Goal: Task Accomplishment & Management: Use online tool/utility

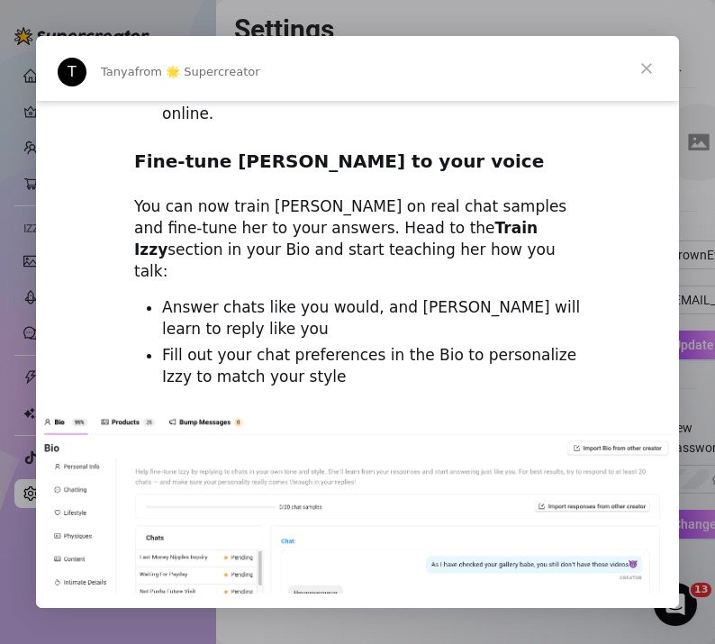
scroll to position [1793, 0]
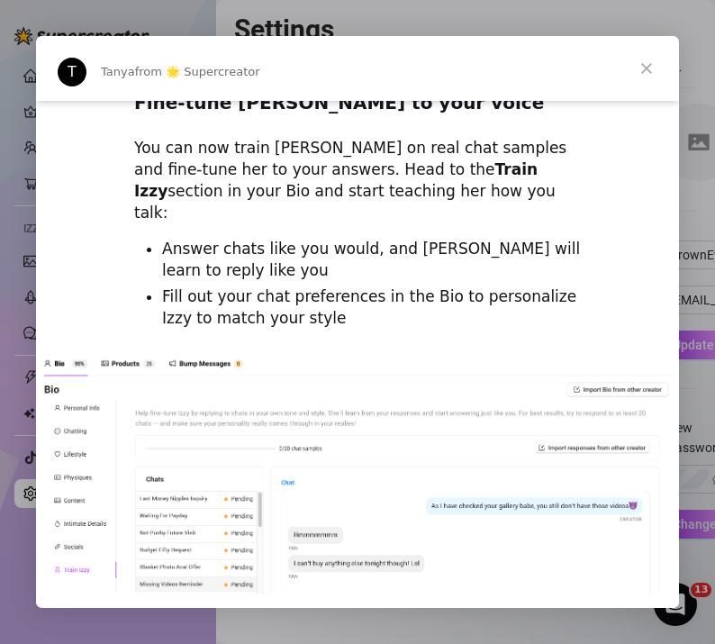
click at [645, 66] on span "Close" at bounding box center [646, 68] width 65 height 65
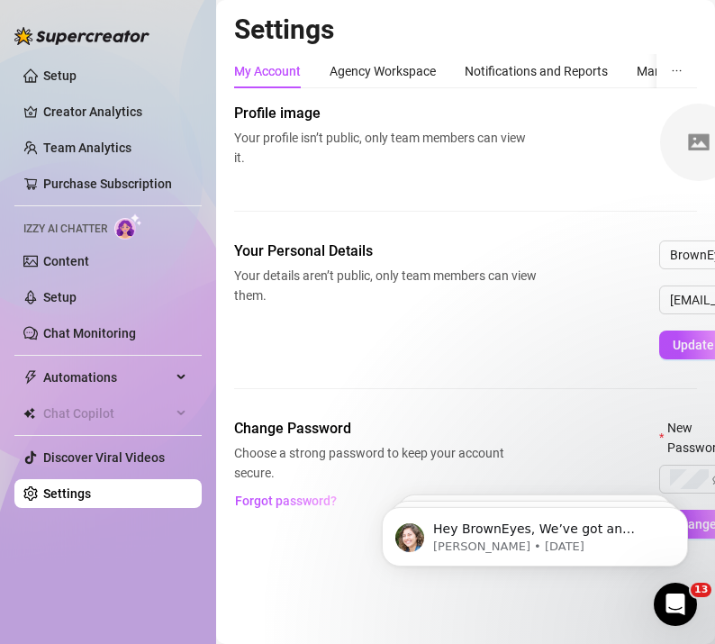
scroll to position [0, 0]
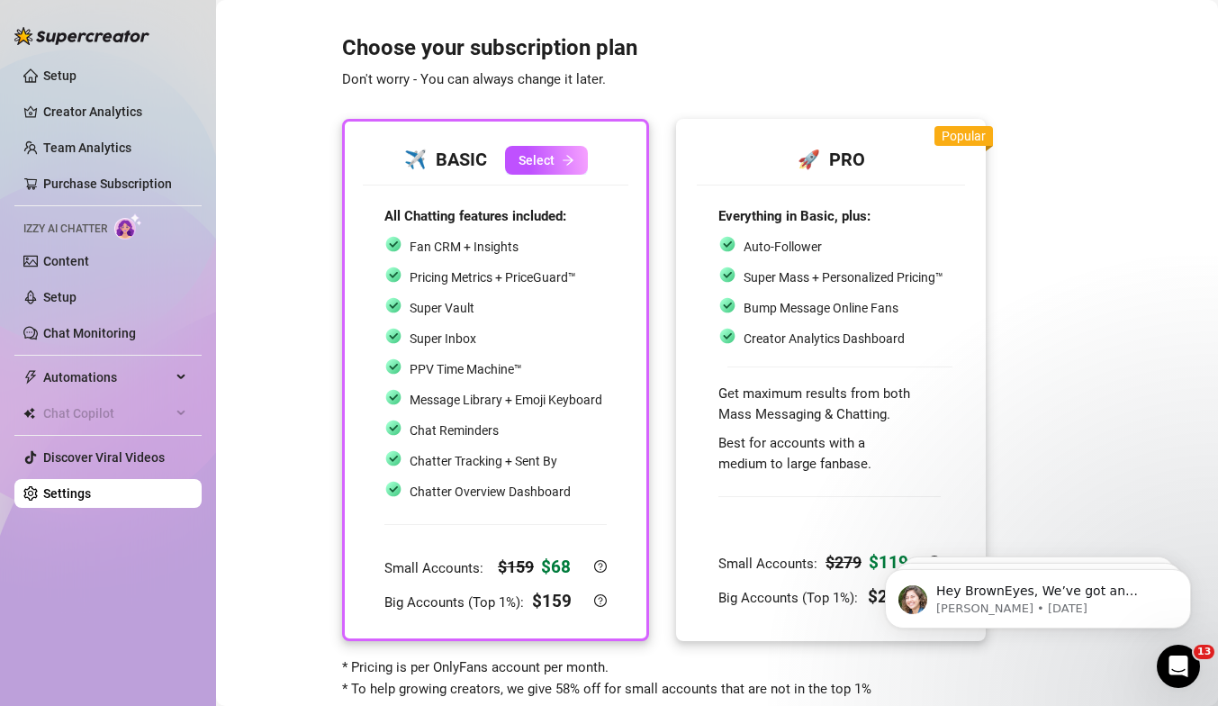
scroll to position [48, 0]
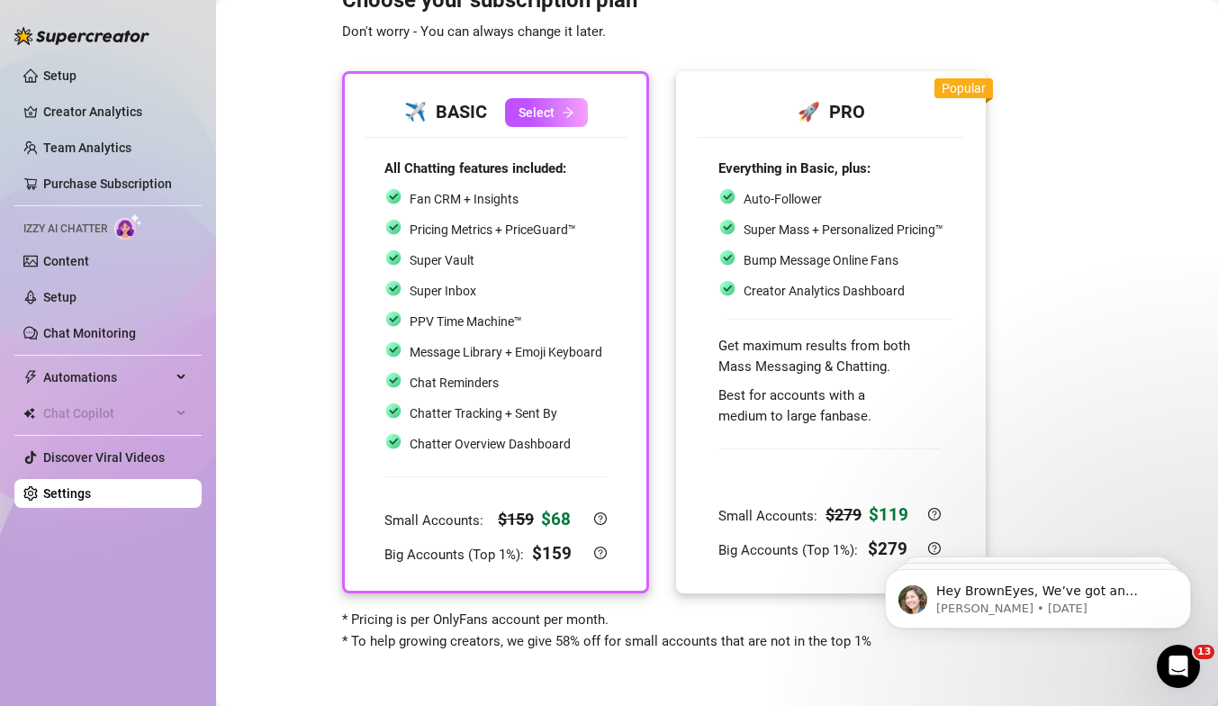
click at [714, 329] on div at bounding box center [830, 319] width 225 height 19
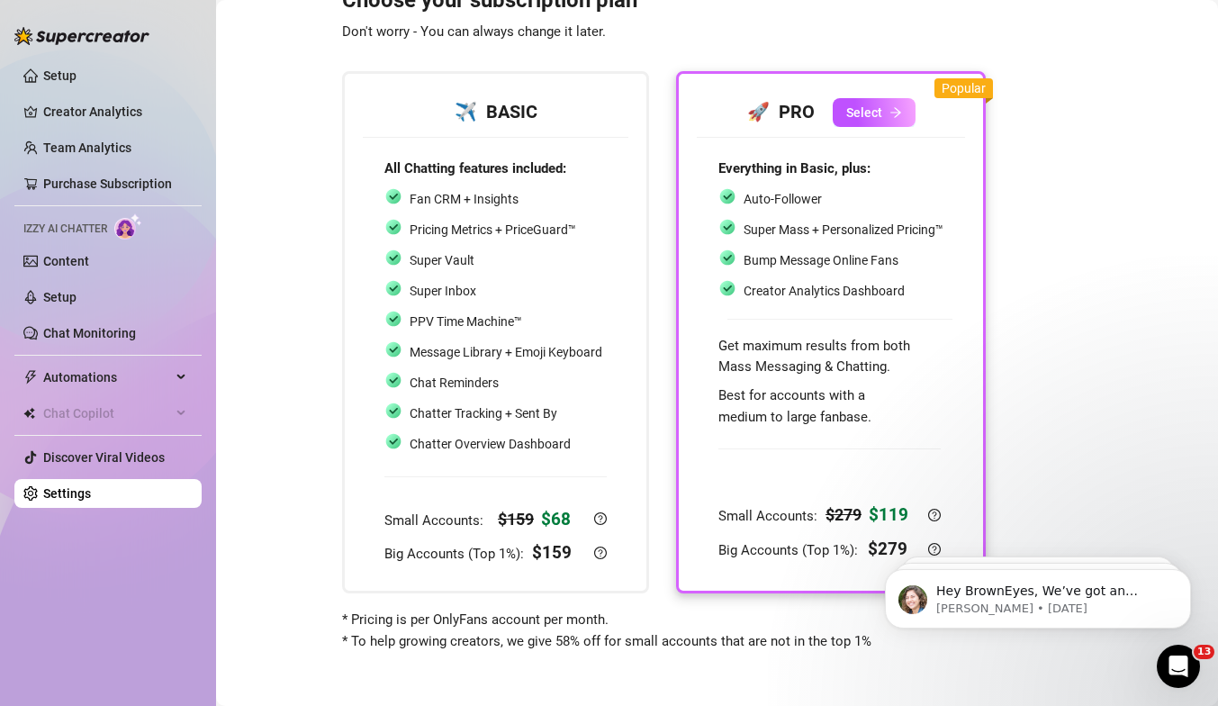
click at [61, 223] on span "Izzy AI Chatter" at bounding box center [65, 229] width 84 height 17
click at [133, 229] on img at bounding box center [128, 226] width 28 height 26
click at [68, 264] on link "Content" at bounding box center [66, 261] width 46 height 14
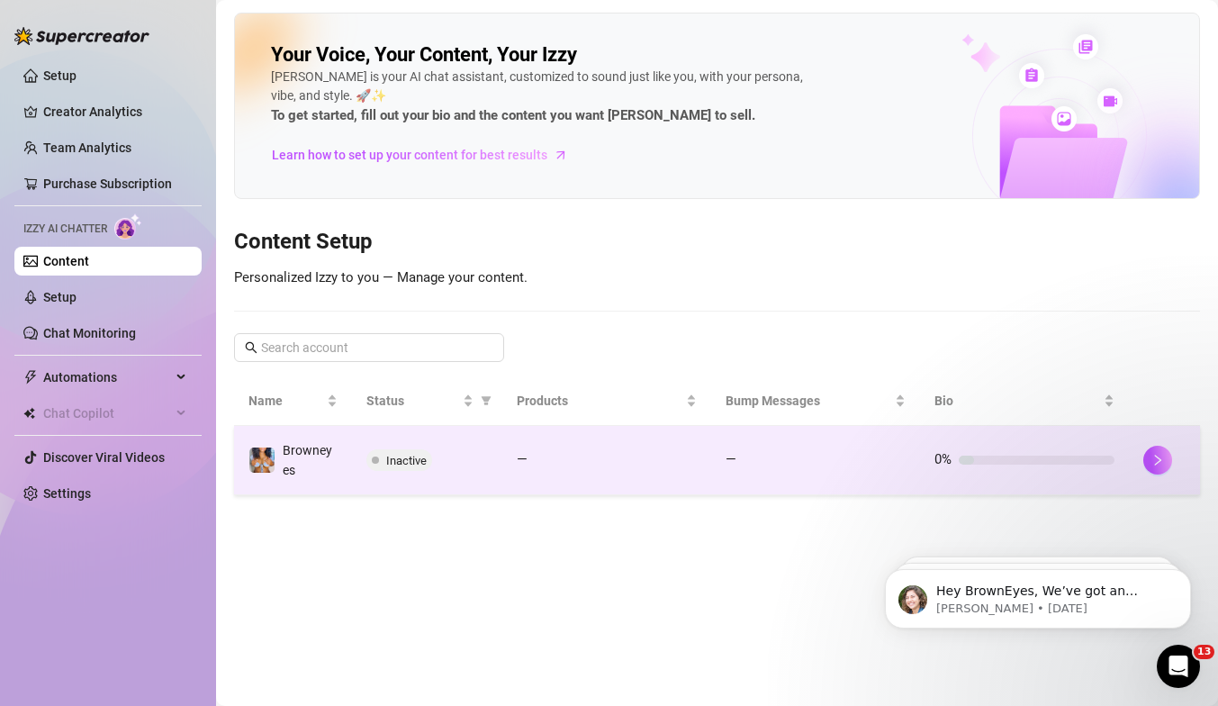
click at [294, 464] on span "Browneyes" at bounding box center [308, 460] width 50 height 34
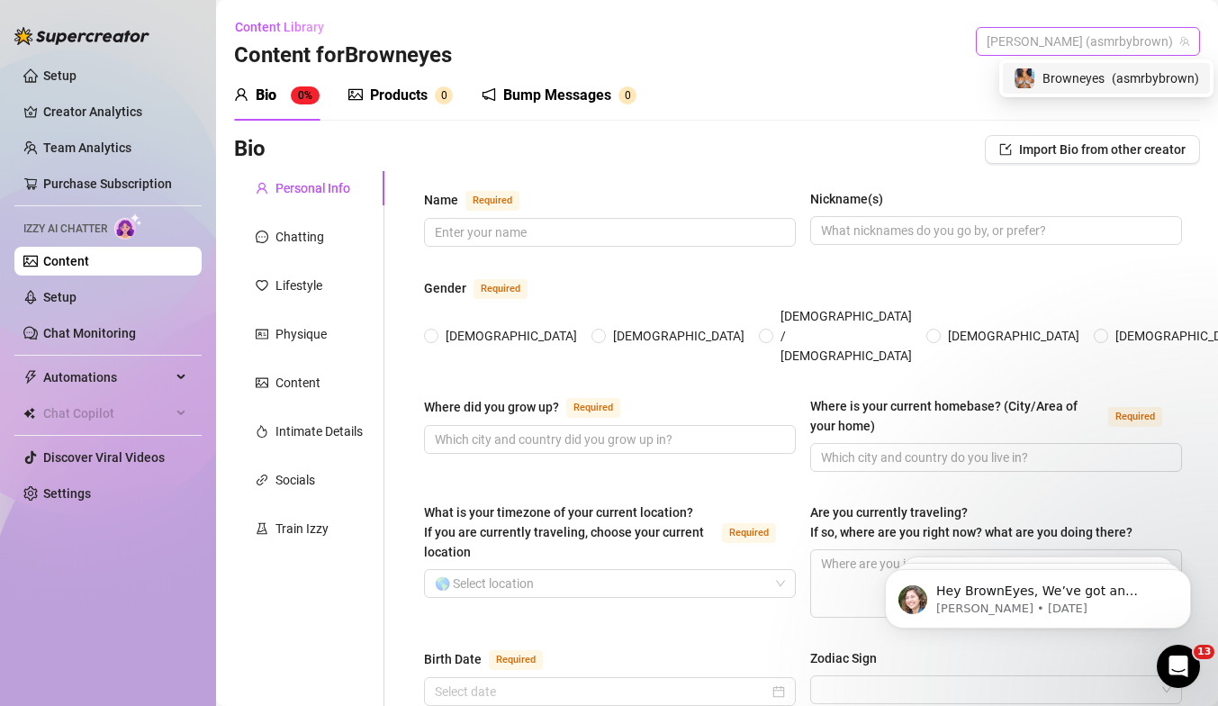
click at [714, 35] on span "[PERSON_NAME] (asmrbybrown)" at bounding box center [1088, 41] width 203 height 27
